Goal: Find specific page/section: Find specific page/section

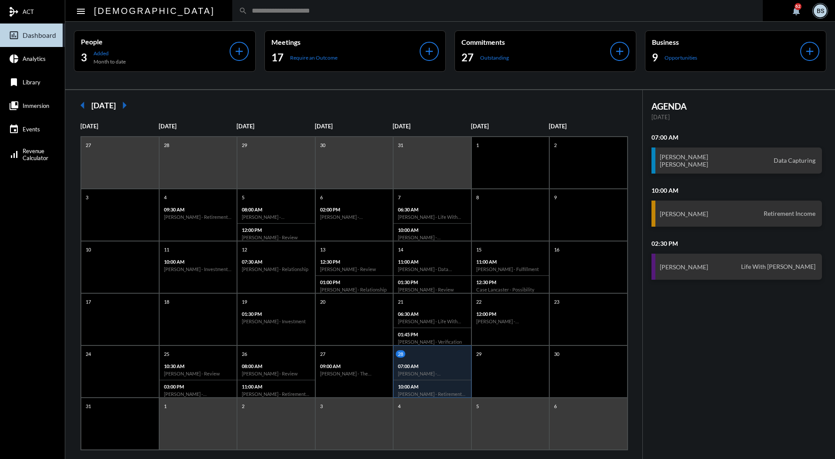
click at [355, 14] on input "text" at bounding box center [501, 10] width 509 height 7
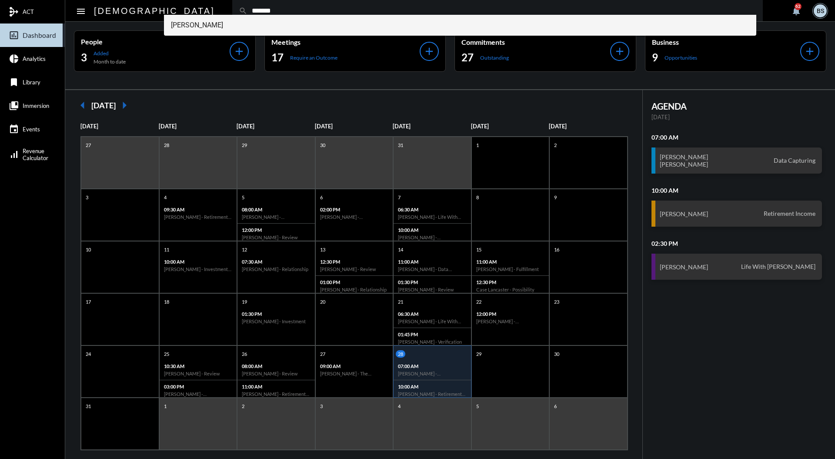
type input "*******"
click at [220, 27] on span "[PERSON_NAME]" at bounding box center [460, 25] width 579 height 21
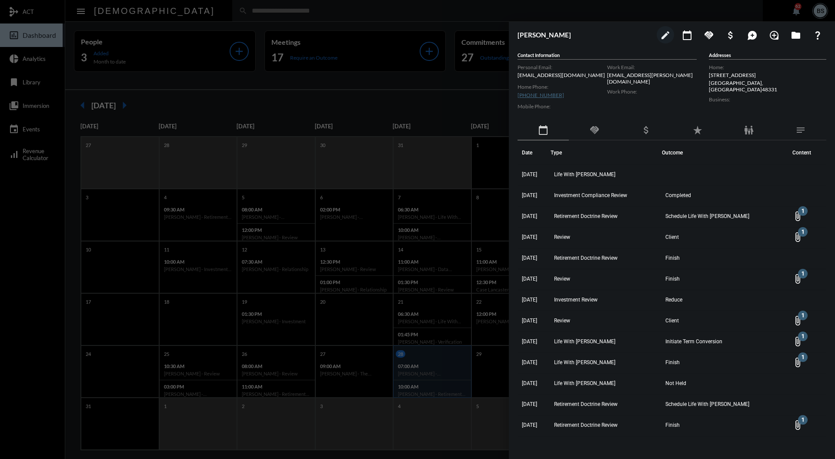
click at [419, 84] on div at bounding box center [417, 229] width 835 height 459
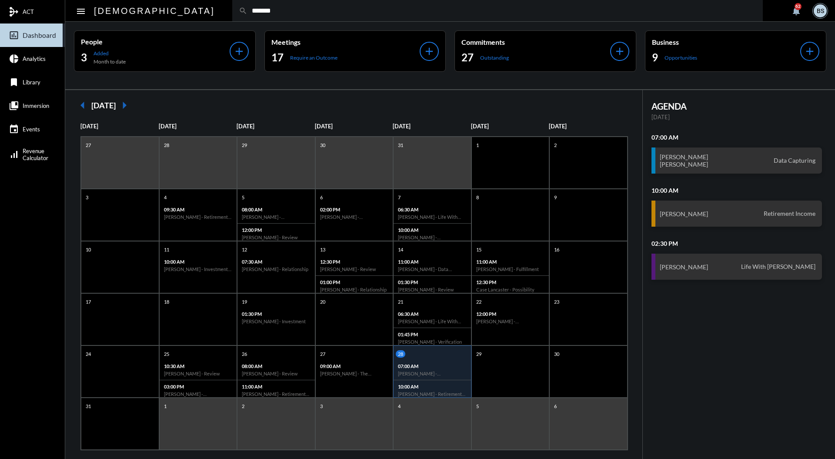
type input "*******"
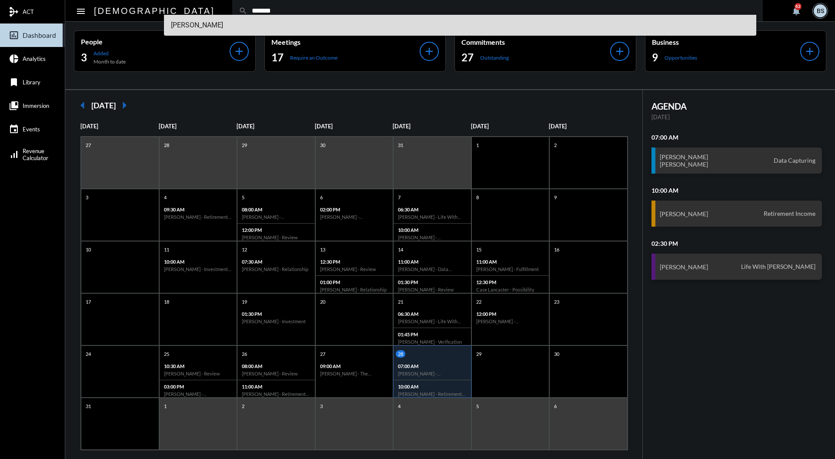
click at [247, 26] on span "[PERSON_NAME]" at bounding box center [460, 25] width 579 height 21
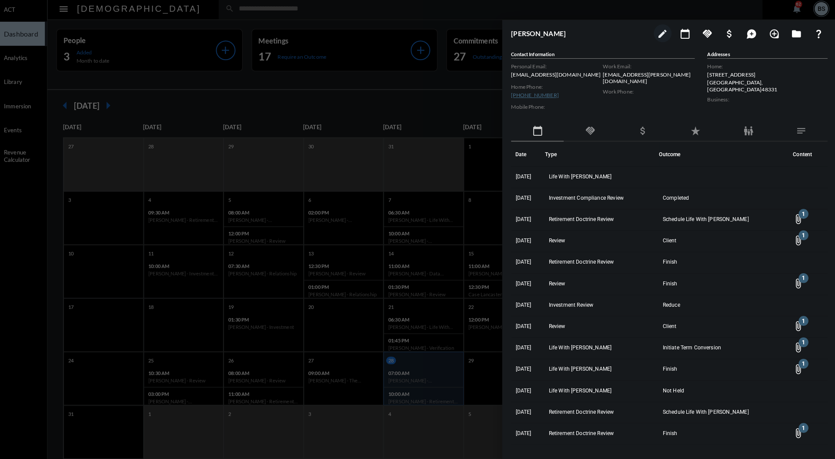
click at [603, 127] on div "handshake" at bounding box center [594, 130] width 51 height 20
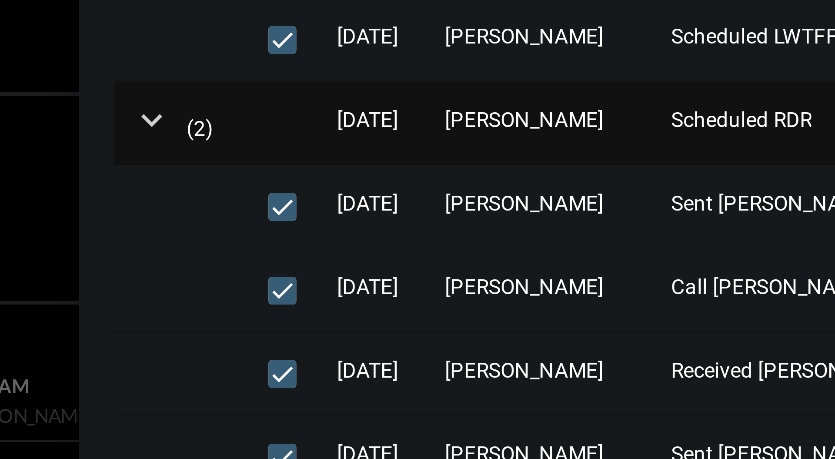
click at [529, 199] on mat-icon "expand_more" at bounding box center [527, 195] width 10 height 10
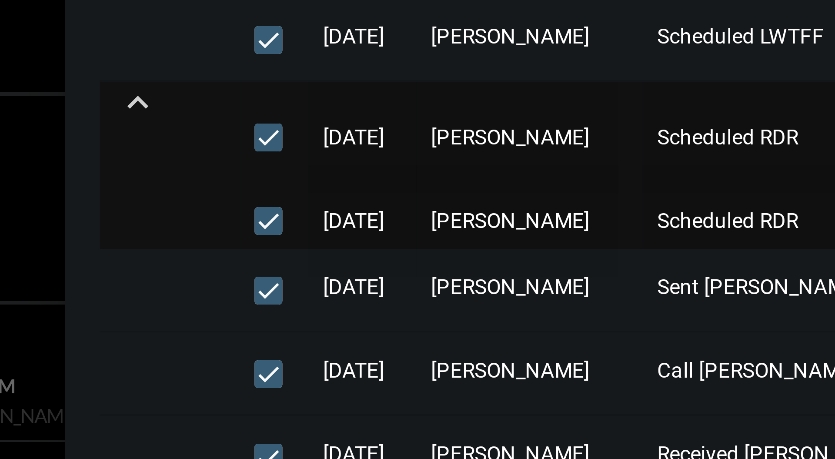
click at [528, 193] on mat-icon "expand_less" at bounding box center [527, 191] width 10 height 10
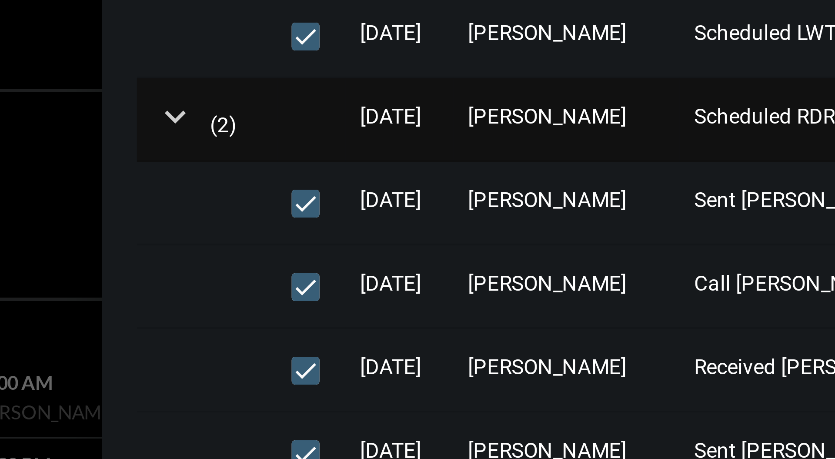
scroll to position [0, 0]
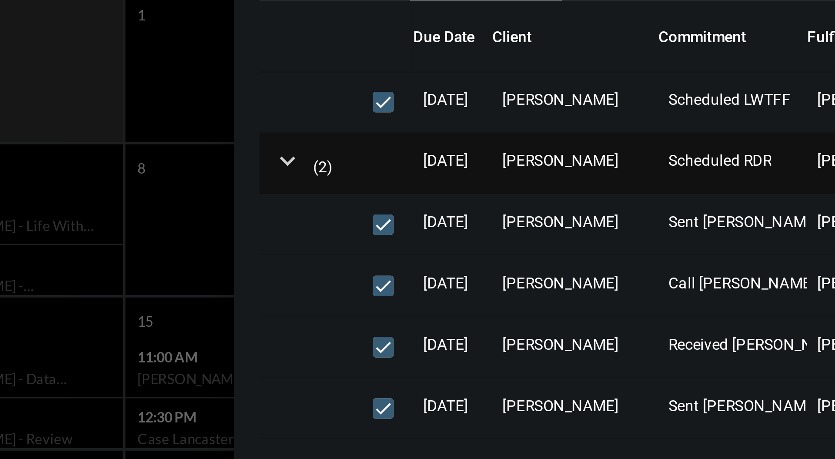
click at [526, 198] on mat-icon "expand_more" at bounding box center [527, 195] width 10 height 10
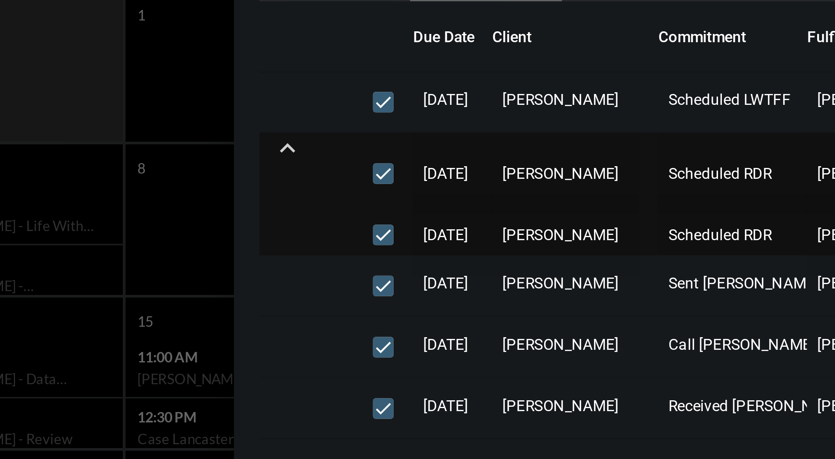
click at [530, 193] on mat-icon "expand_less" at bounding box center [527, 190] width 10 height 10
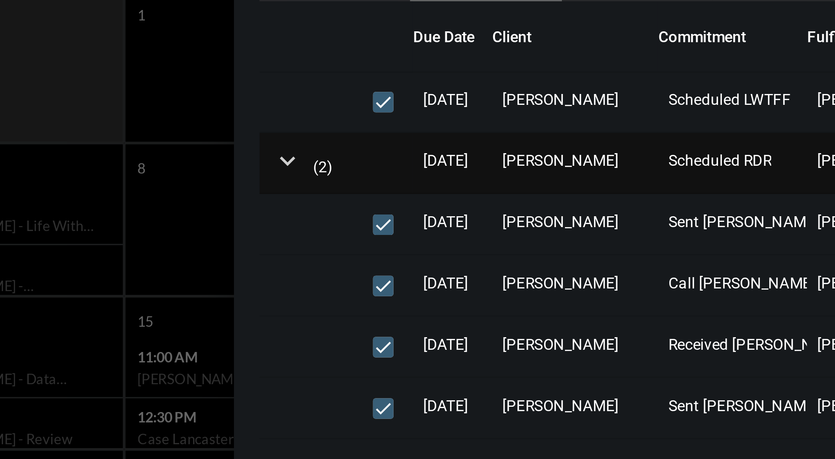
click at [531, 196] on mat-icon "expand_more" at bounding box center [527, 195] width 10 height 10
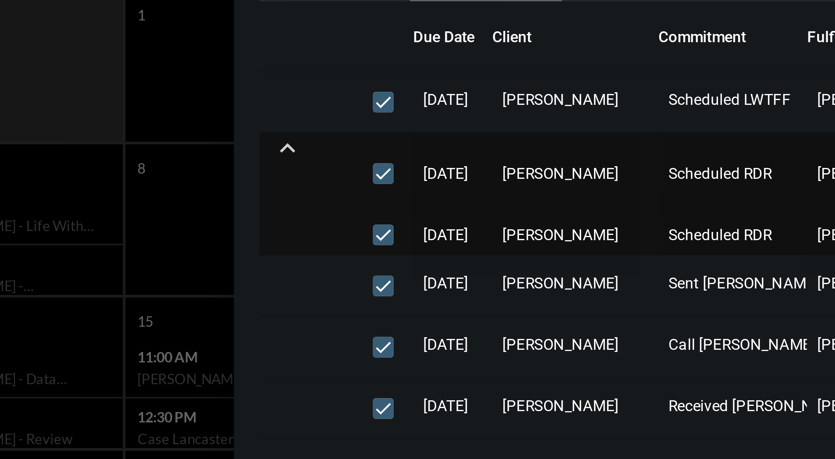
click at [529, 194] on mat-icon "expand_less" at bounding box center [527, 190] width 10 height 10
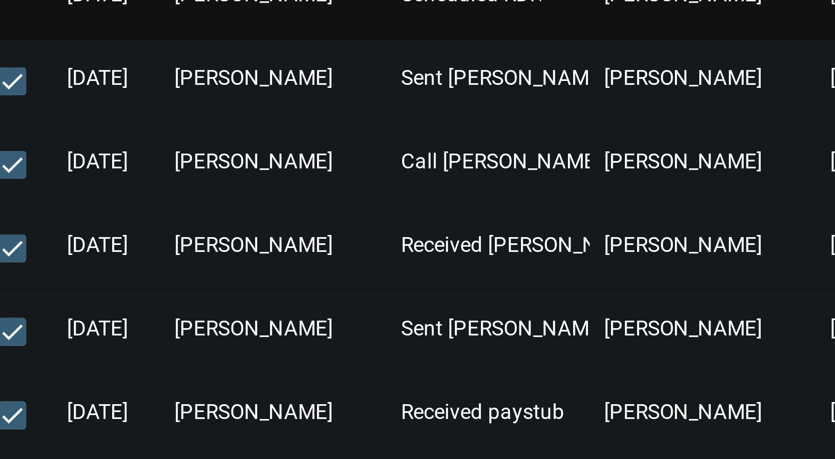
scroll to position [28, 0]
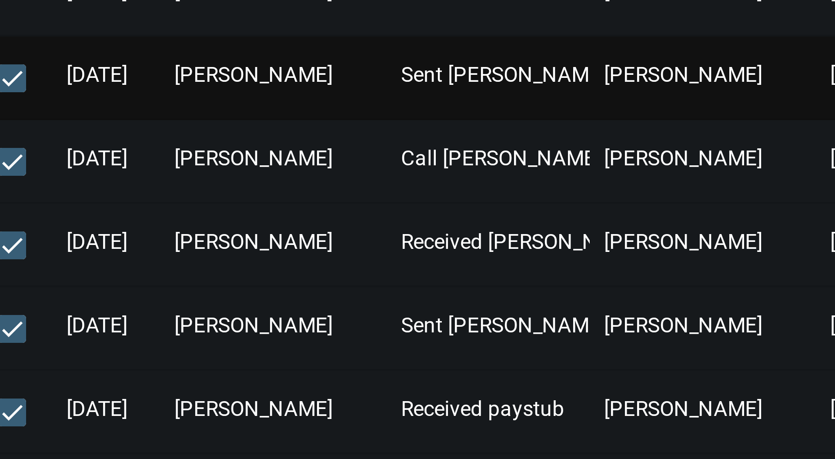
click at [710, 187] on span "[PERSON_NAME]" at bounding box center [727, 188] width 40 height 6
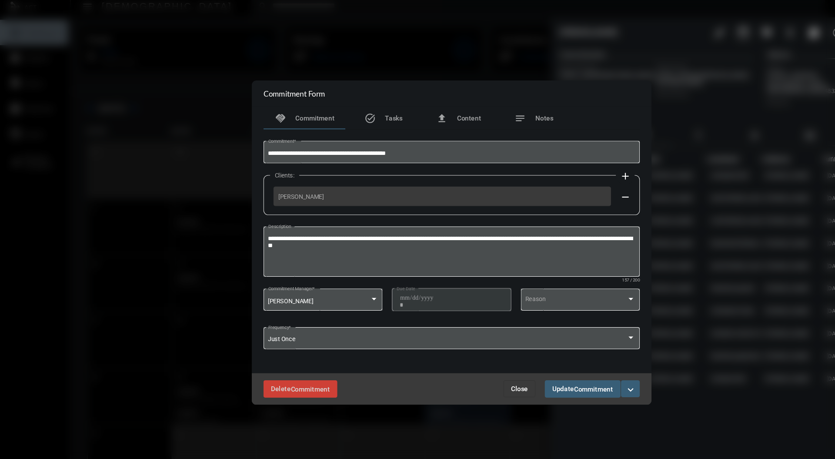
click at [486, 374] on div "Delete Commitment Close Update Commitment expand_more" at bounding box center [418, 364] width 370 height 29
click at [486, 371] on button "Close" at bounding box center [480, 364] width 30 height 16
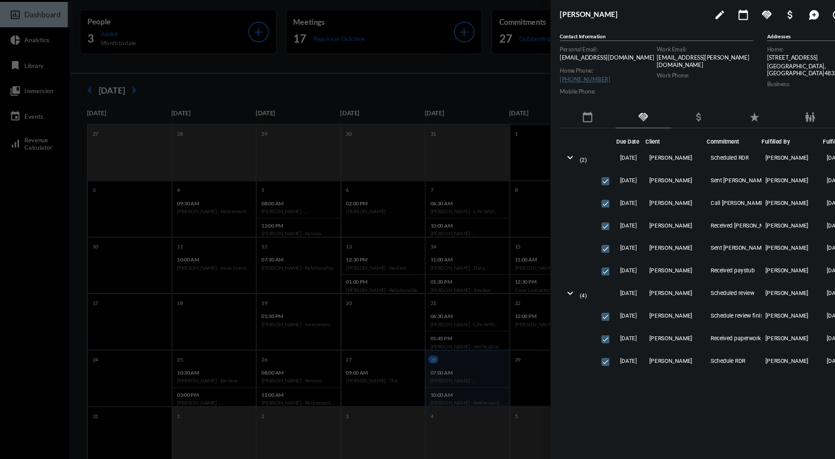
click at [352, 93] on div at bounding box center [417, 229] width 835 height 459
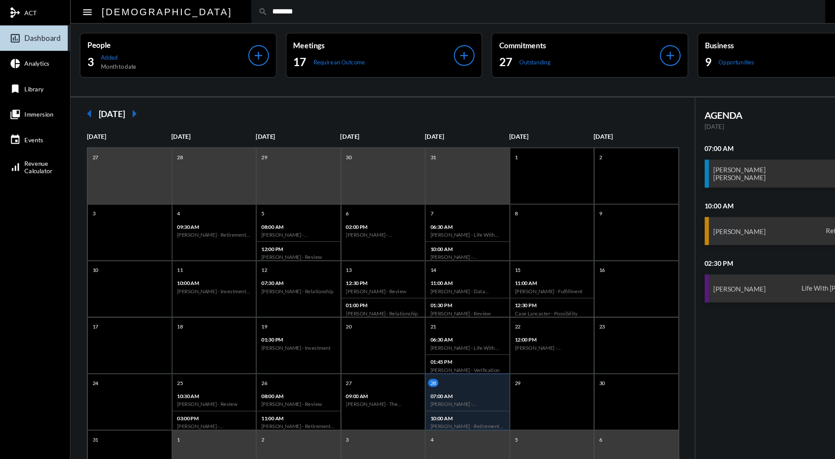
type input "*******"
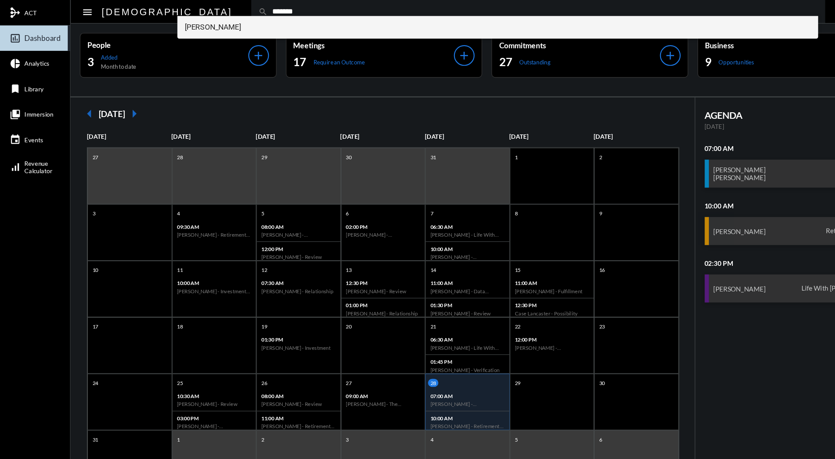
click at [230, 24] on span "[PERSON_NAME]" at bounding box center [460, 25] width 579 height 21
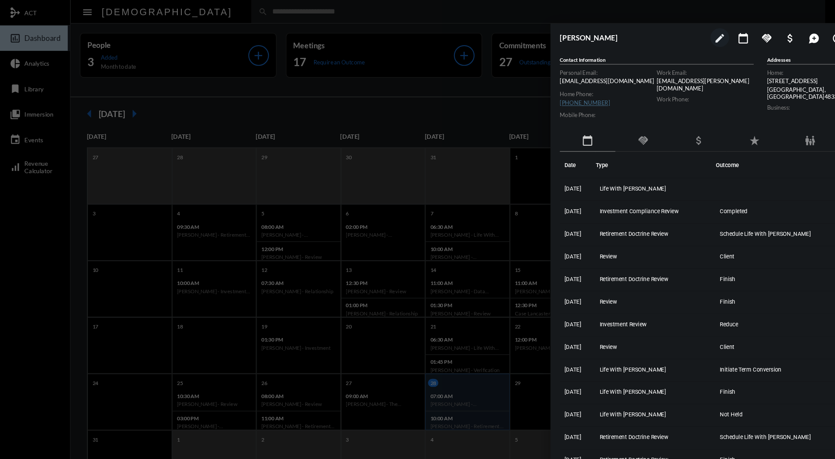
click at [592, 130] on mat-icon "handshake" at bounding box center [594, 130] width 10 height 10
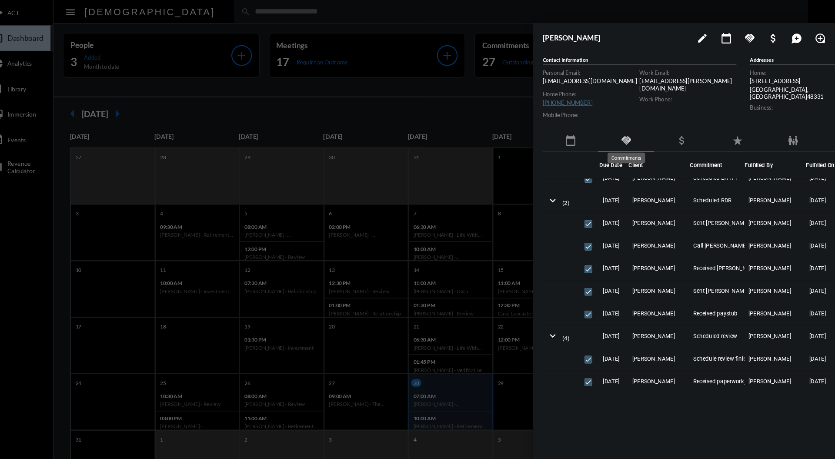
scroll to position [0, 0]
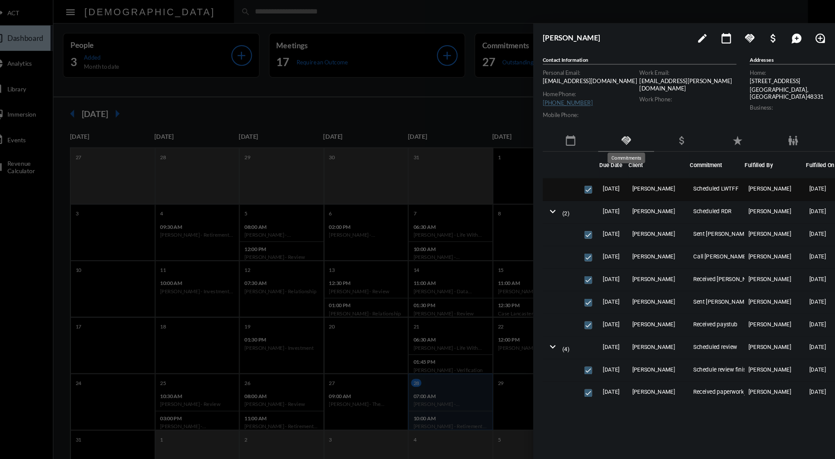
click at [692, 171] on span "Scheduled LWTFF" at bounding box center [677, 174] width 42 height 6
